Goal: Navigation & Orientation: Find specific page/section

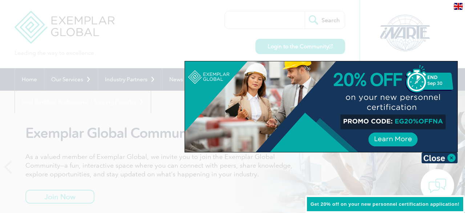
click at [133, 93] on div at bounding box center [232, 106] width 465 height 213
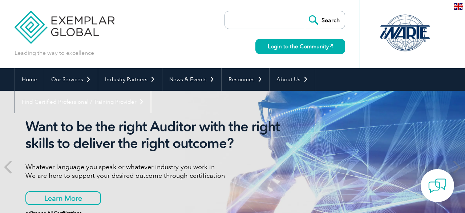
click at [88, 26] on img at bounding box center [65, 22] width 100 height 44
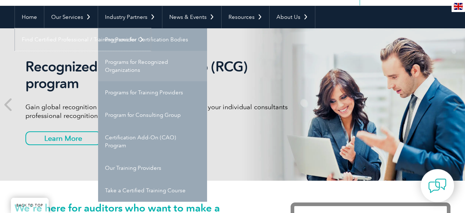
scroll to position [75, 0]
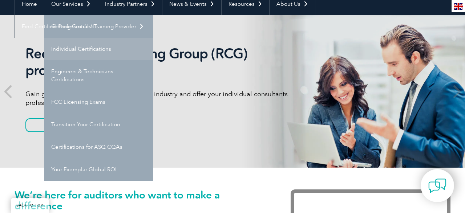
click at [77, 49] on link "Individual Certifications" at bounding box center [98, 49] width 109 height 23
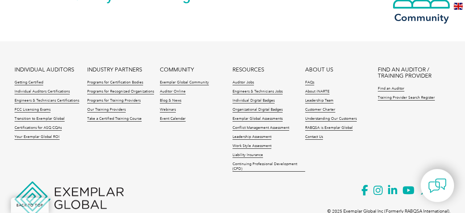
scroll to position [796, 0]
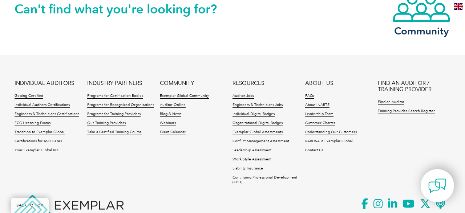
click at [46, 149] on link "Your Exemplar Global ROI" at bounding box center [37, 150] width 45 height 5
